Goal: Navigation & Orientation: Understand site structure

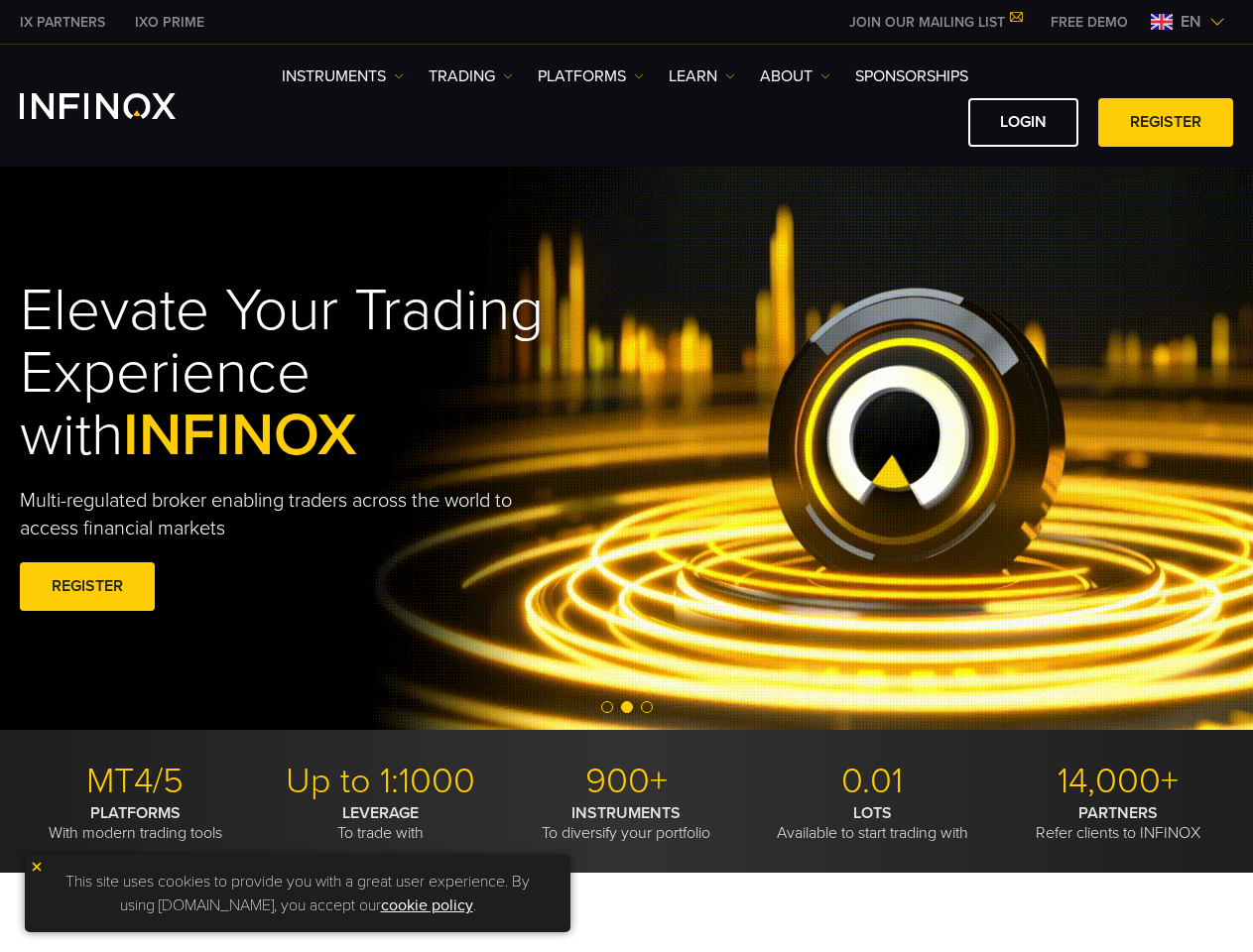
click at [626, 476] on div "Elevate Your Trading Experience with INFINOX Multi-regulated broker enabling tr…" at bounding box center [341, 448] width 643 height 398
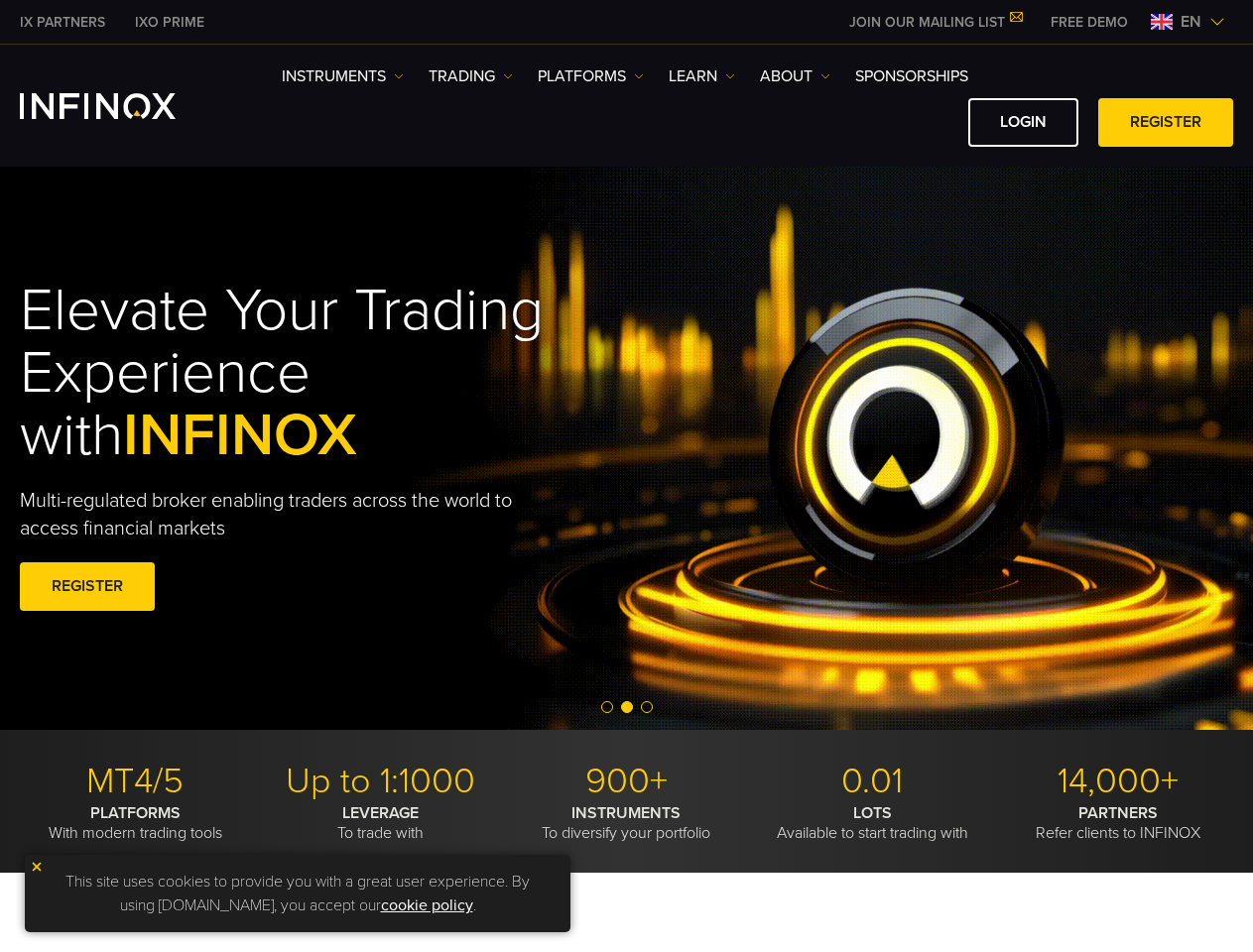
click at [1188, 22] on span "en" at bounding box center [1190, 22] width 37 height 24
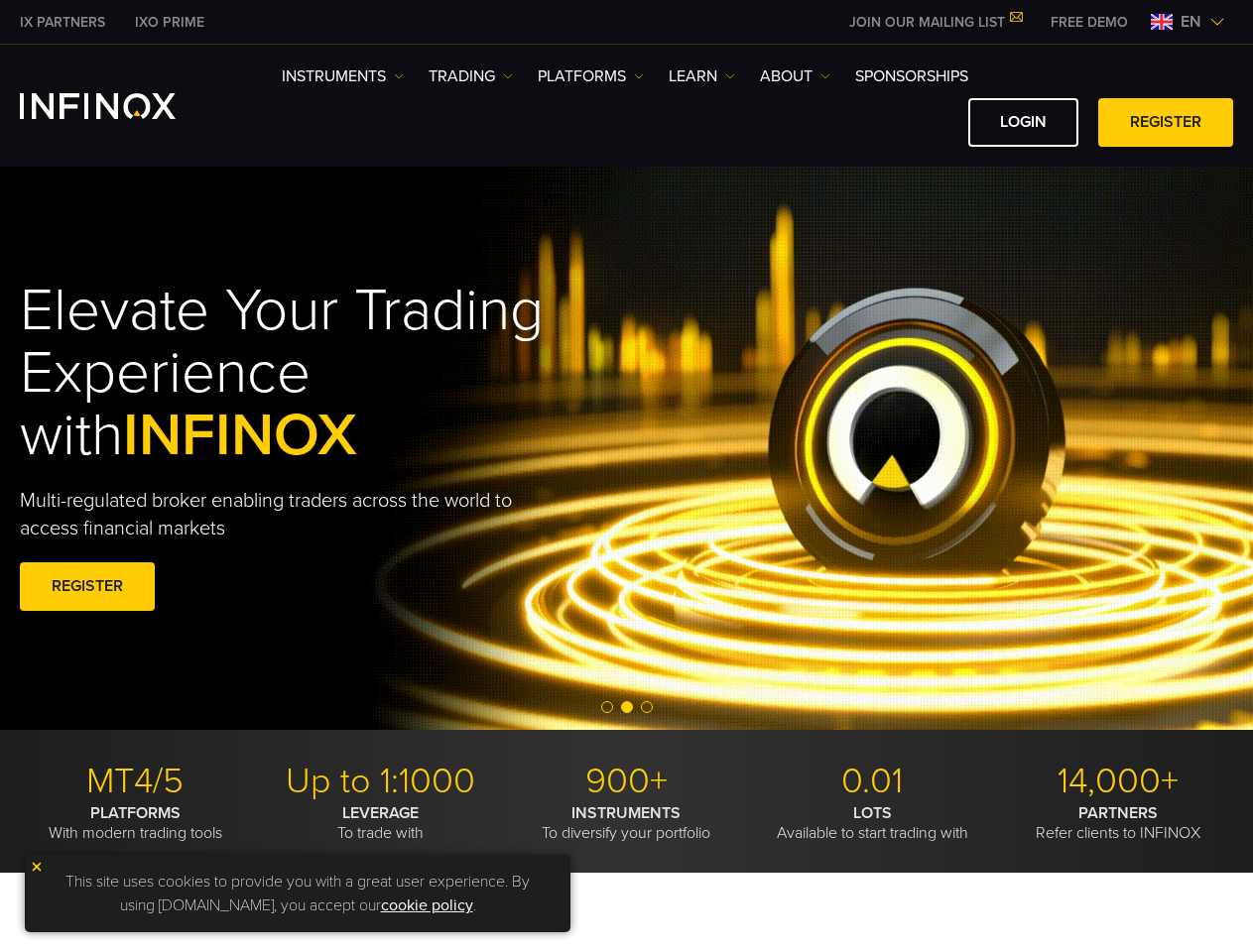
click at [0, 0] on div "English Tiếng Việt العربي 简体中文 Português ภาษาไทย 한국어" at bounding box center [0, 0] width 0 height 0
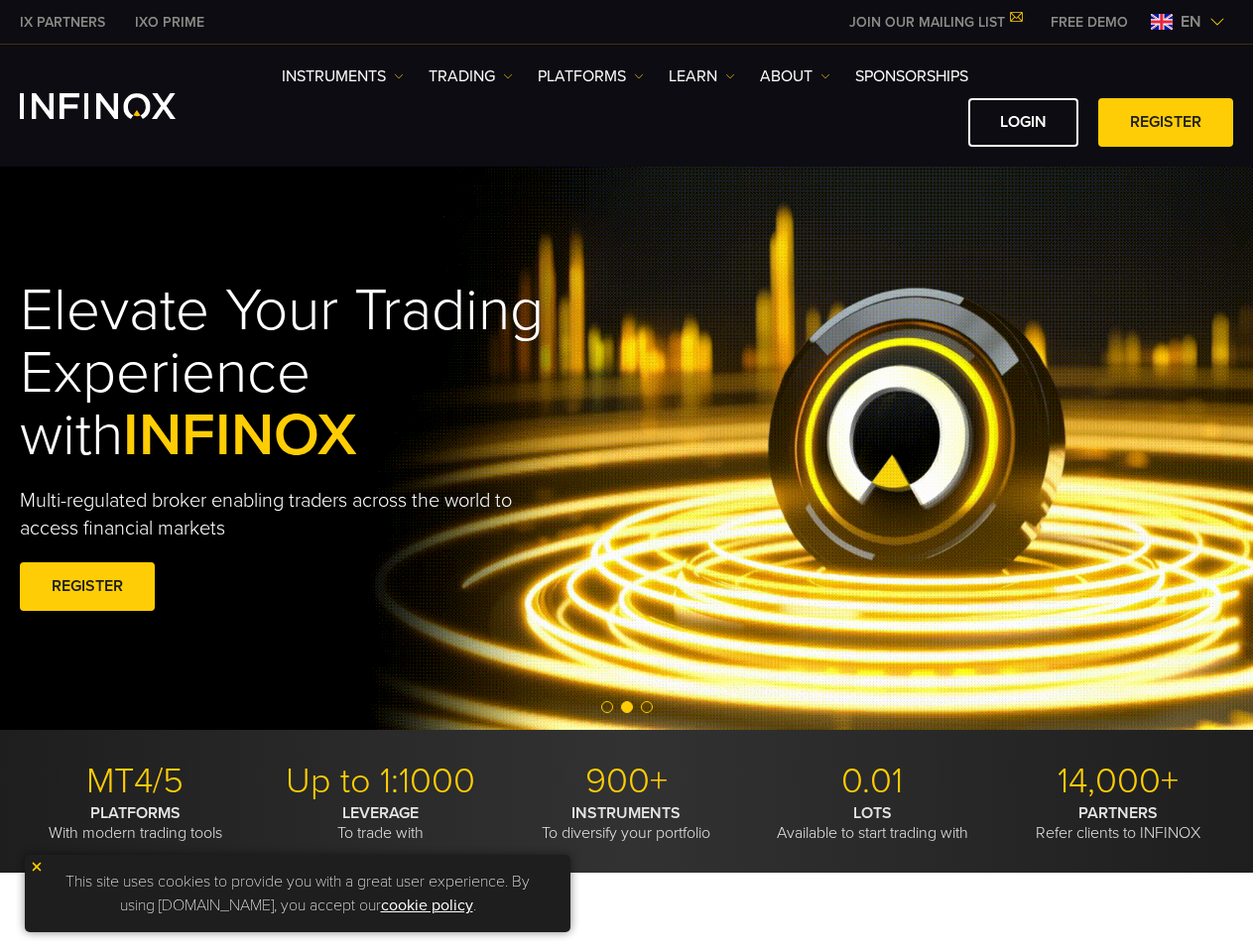
click at [626, 448] on h1 "Elevate Your Trading Experience with INFINOX" at bounding box center [341, 373] width 643 height 187
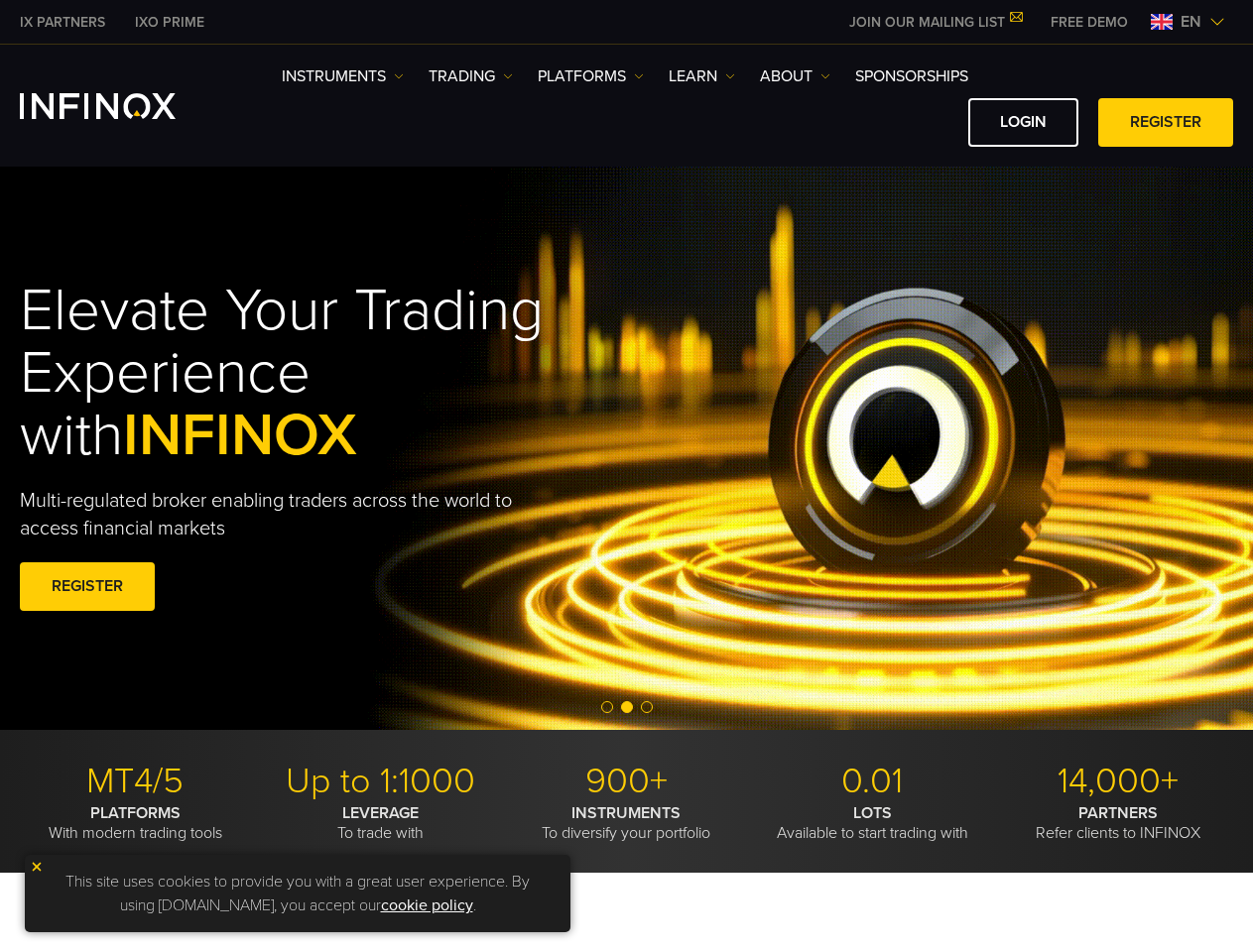
click at [0, 602] on div "Elevate Your Trading Experience with INFINOX Multi-regulated broker enabling tr…" at bounding box center [626, 448] width 1253 height 398
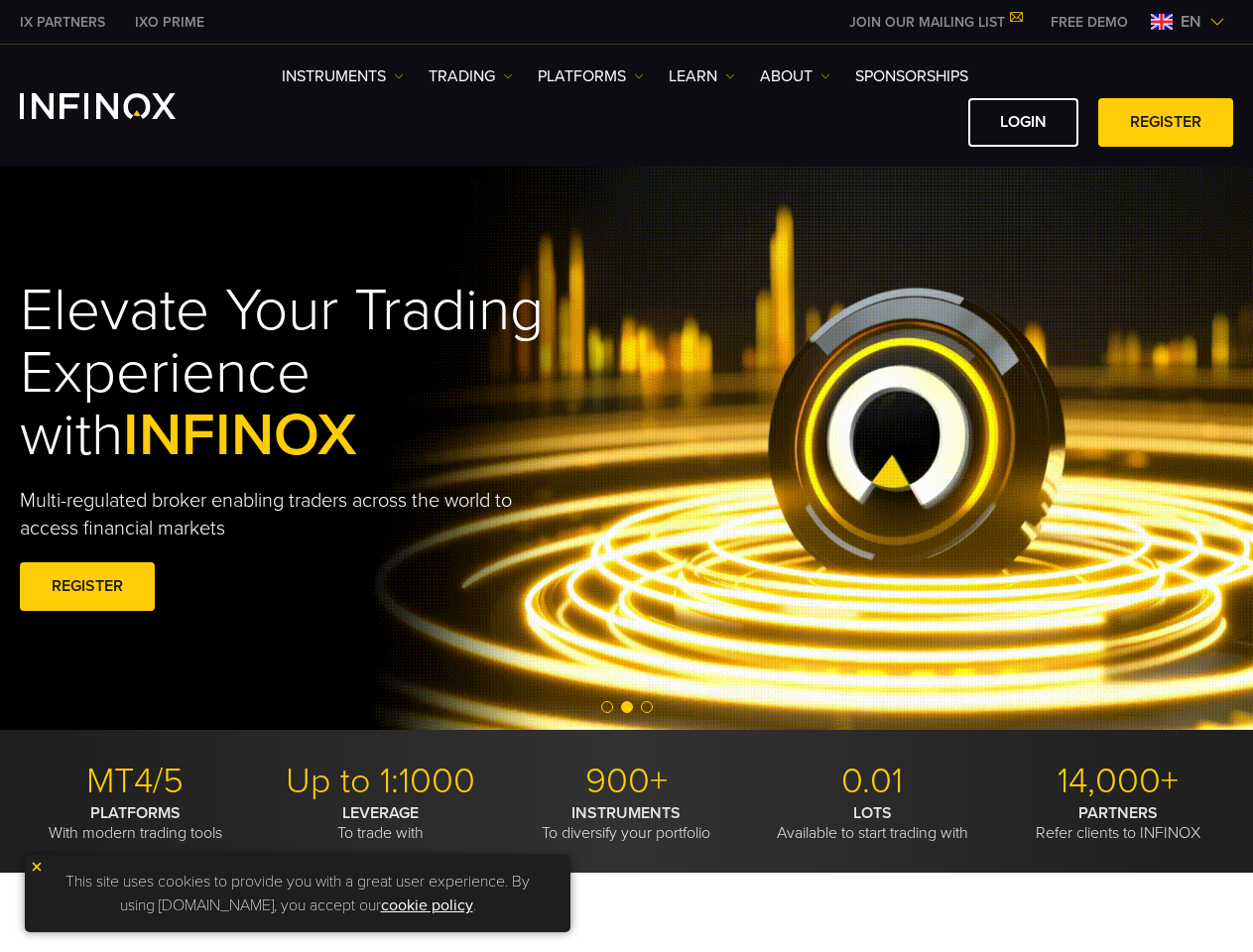
click at [626, 708] on span "Go to slide 2" at bounding box center [627, 707] width 12 height 12
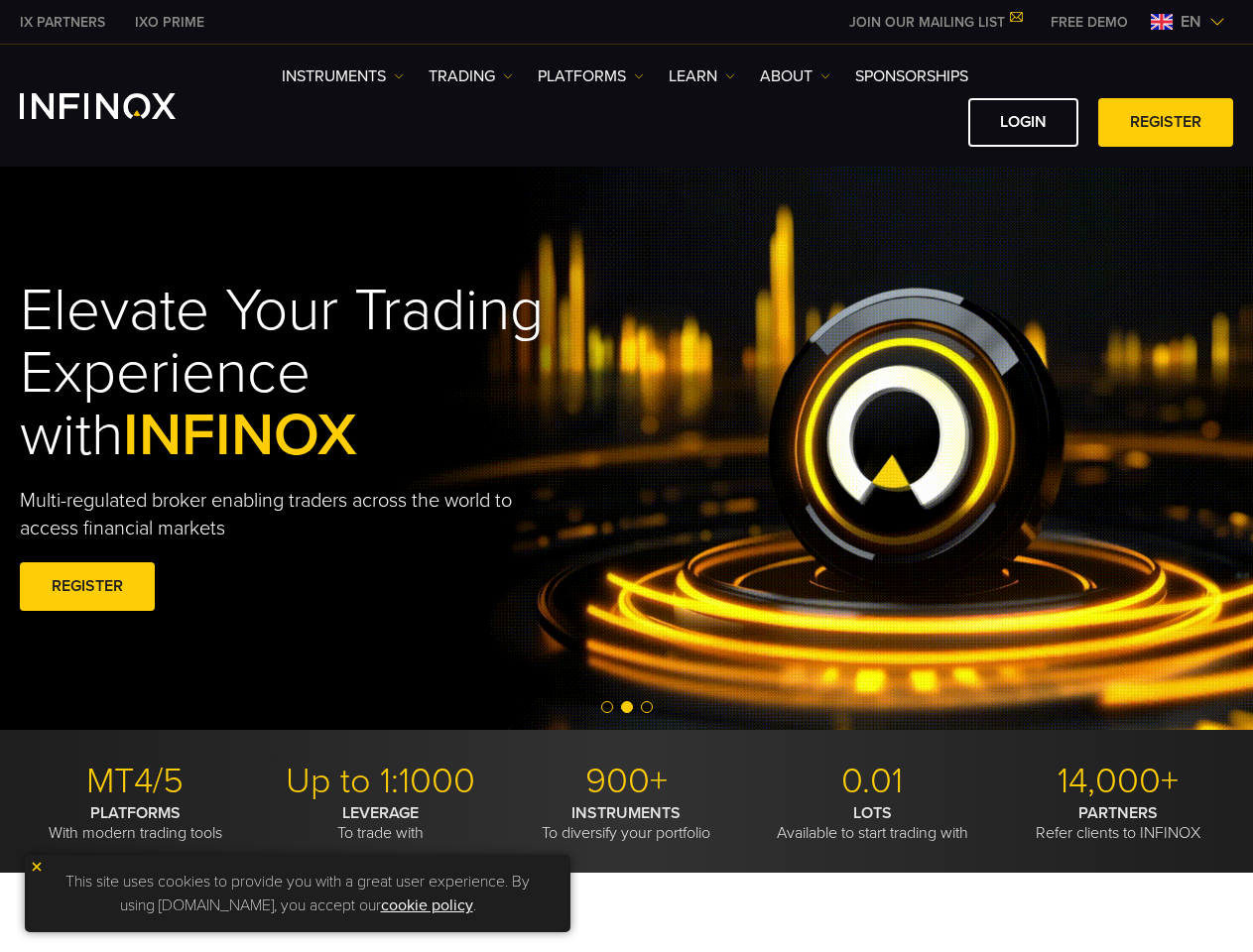
click at [607, 707] on span "Go to slide 1" at bounding box center [607, 707] width 12 height 12
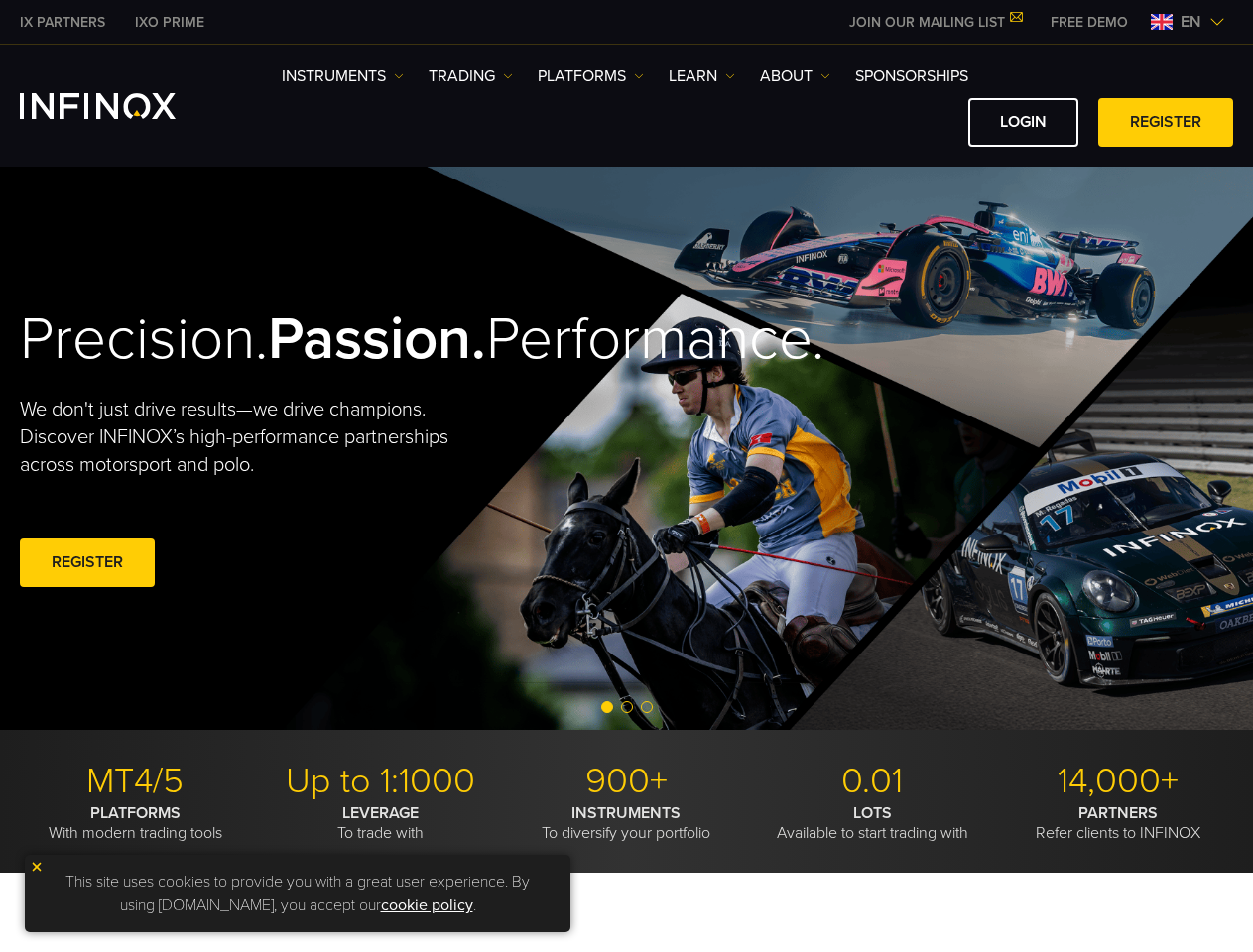
click at [627, 707] on span "Go to slide 2" at bounding box center [627, 707] width 12 height 12
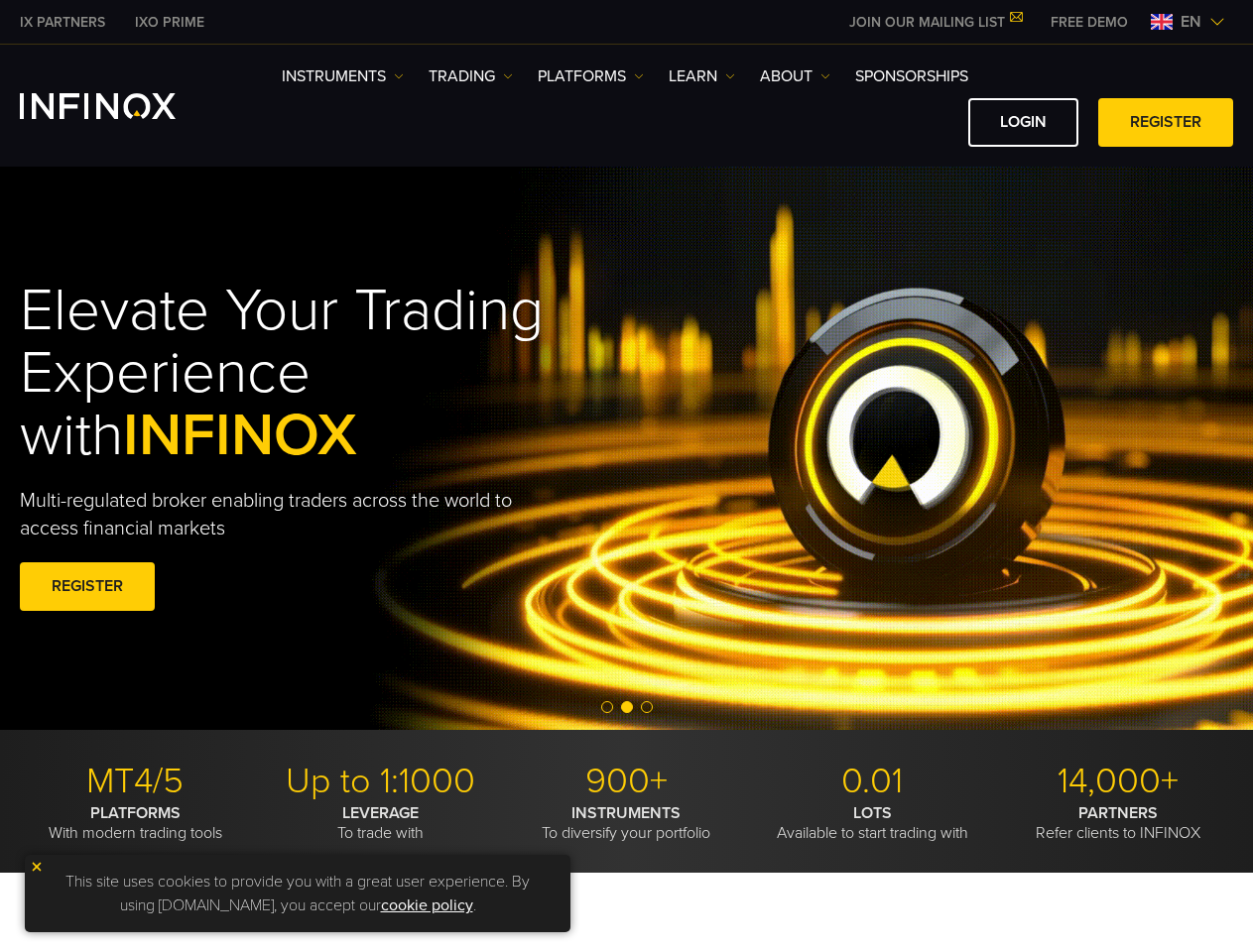
click at [647, 707] on span "Go to slide 3" at bounding box center [647, 707] width 12 height 12
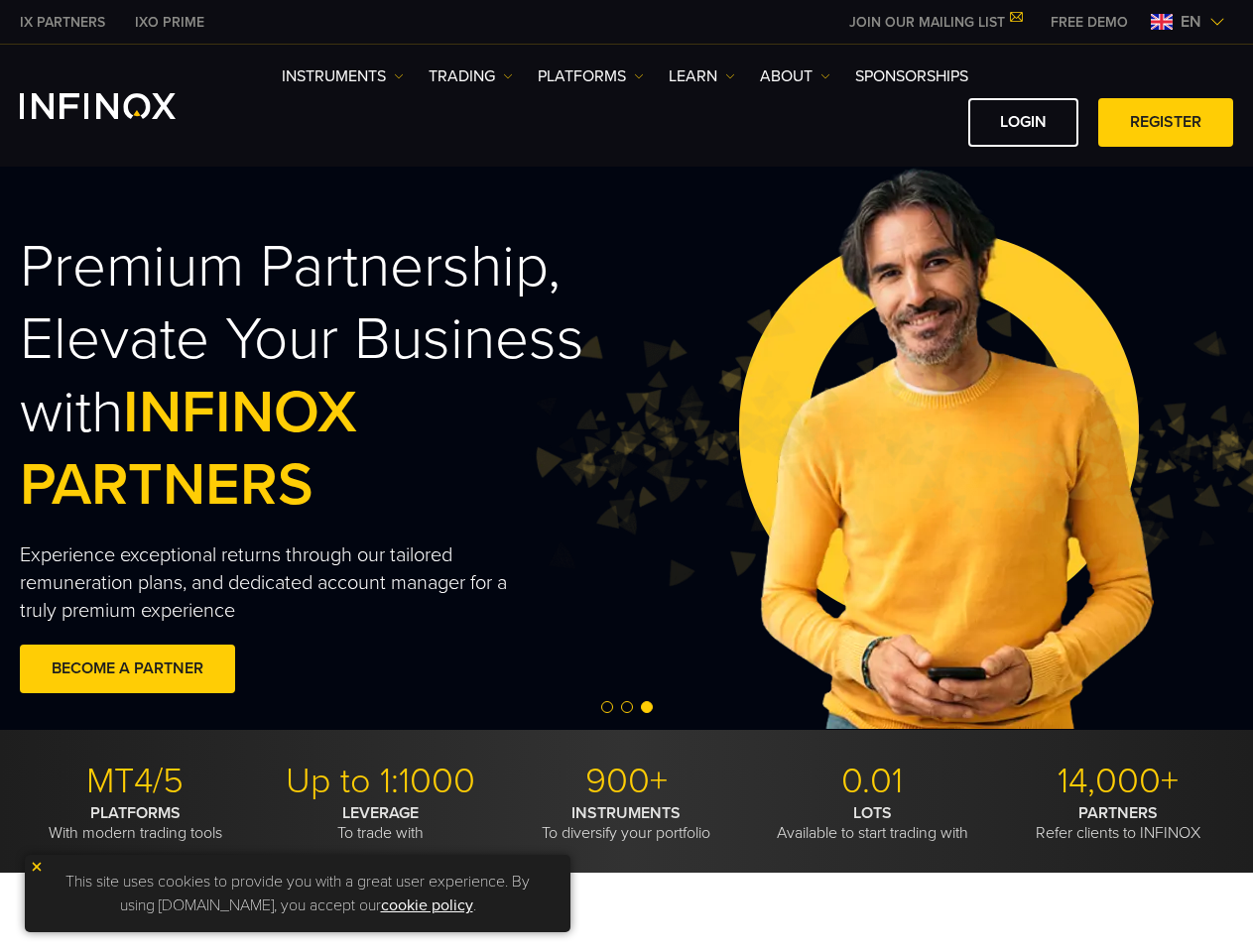
click at [37, 867] on img at bounding box center [37, 867] width 14 height 14
